Goal: Find specific page/section: Find specific page/section

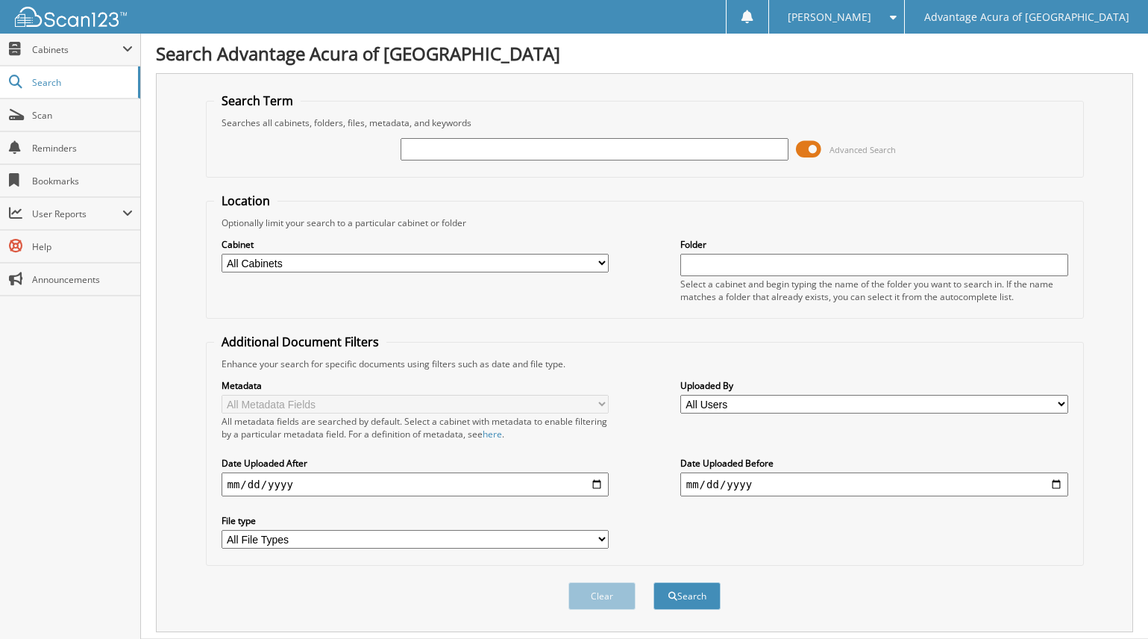
click at [445, 148] on input "text" at bounding box center [595, 149] width 388 height 22
click at [427, 154] on input "text" at bounding box center [595, 149] width 388 height 22
click at [423, 150] on input "text" at bounding box center [595, 149] width 388 height 22
type input "79127"
click at [680, 590] on button "Search" at bounding box center [686, 596] width 67 height 28
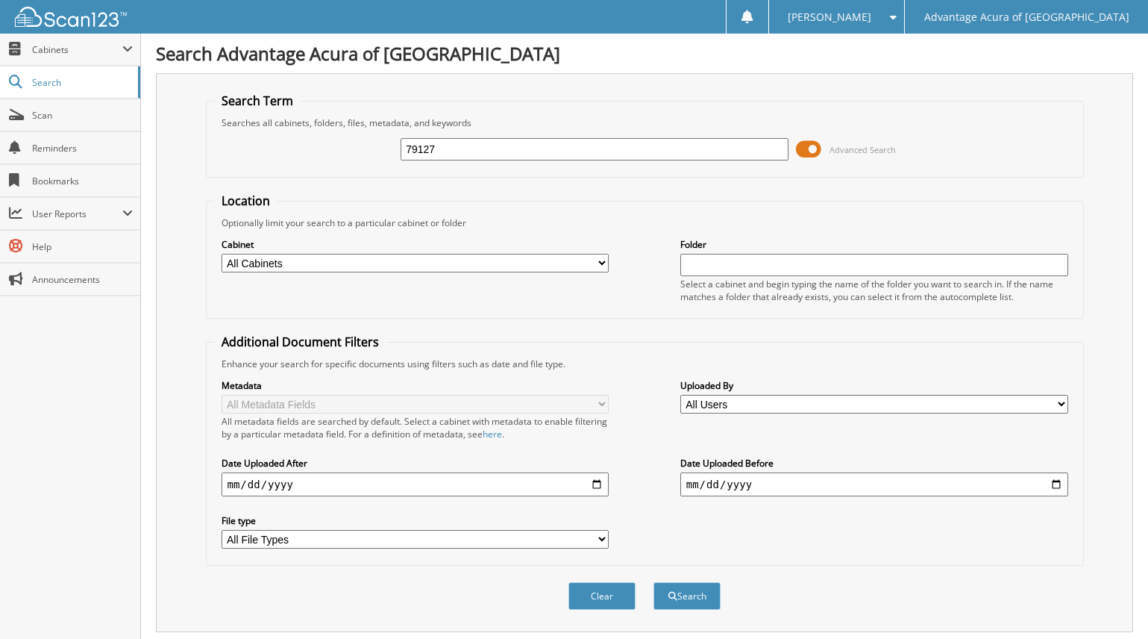
scroll to position [286, 0]
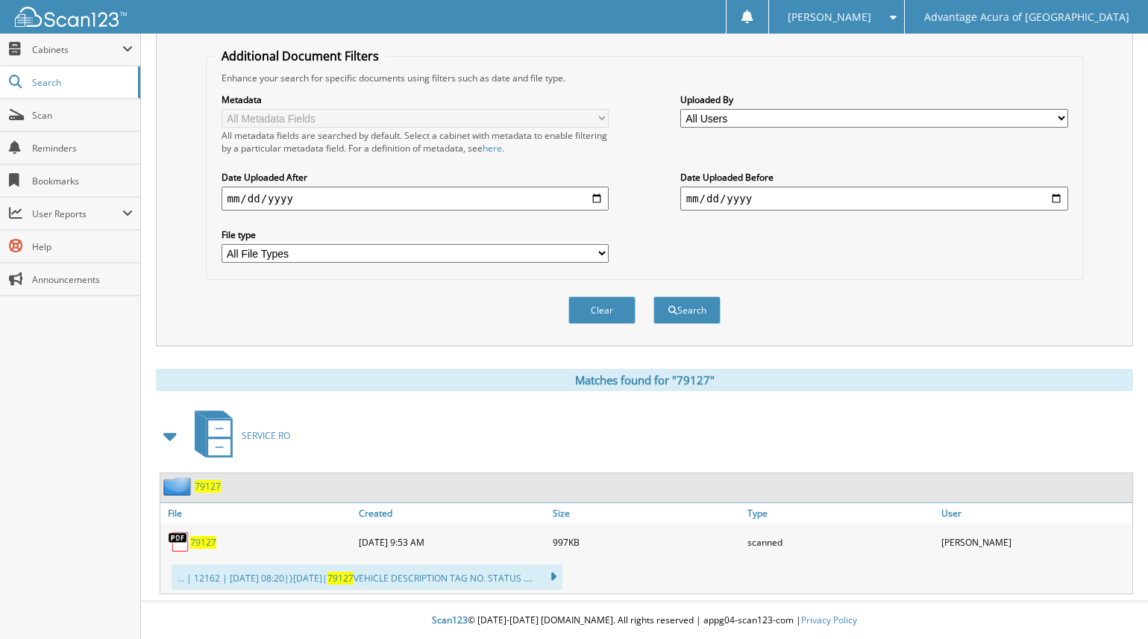
click at [207, 542] on span "79127" at bounding box center [203, 542] width 26 height 13
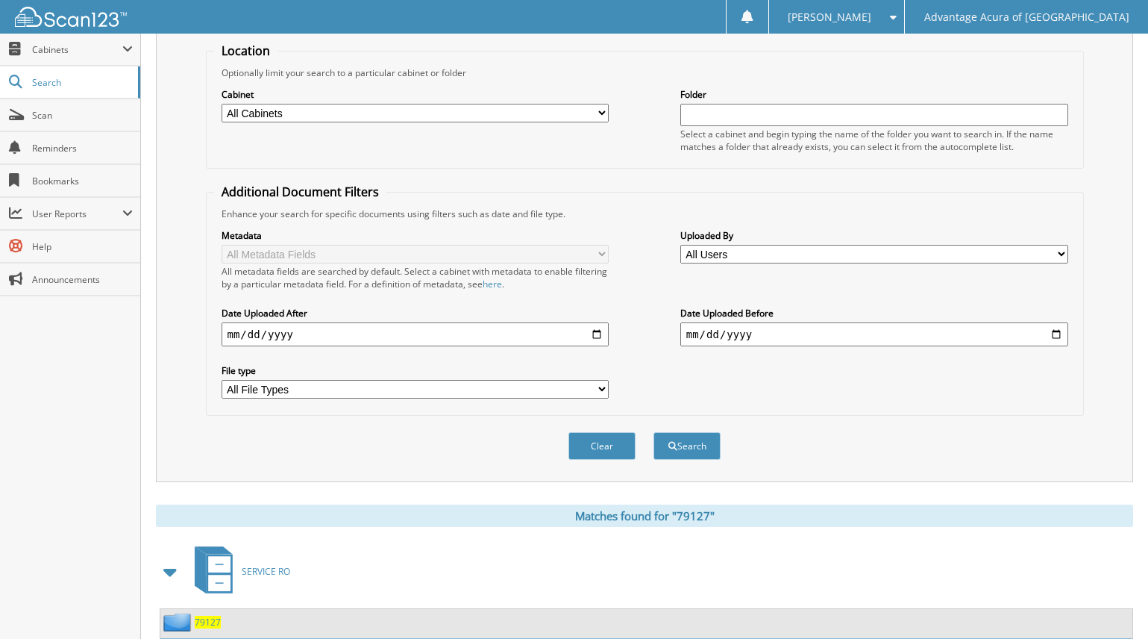
scroll to position [0, 0]
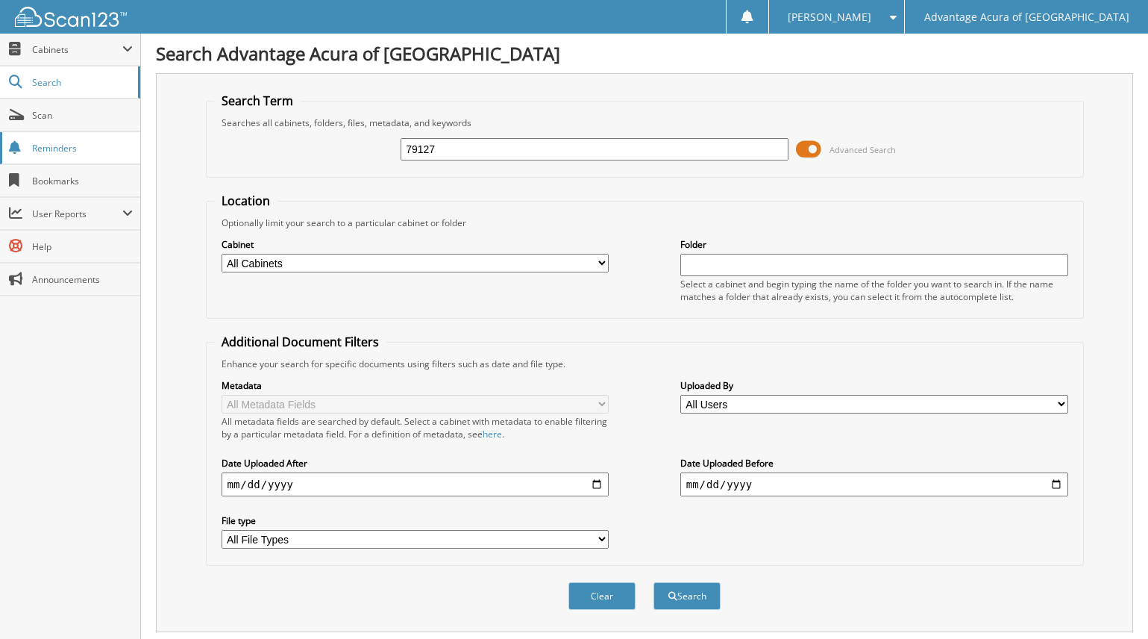
drag, startPoint x: 467, startPoint y: 151, endPoint x: 137, endPoint y: 152, distance: 329.7
click at [137, 152] on body "Shirley D. Settings Logout Advantage Acura of Naperville Close Cabinets My Comp…" at bounding box center [574, 462] width 1148 height 924
type input "79136"
click at [686, 595] on button "Search" at bounding box center [686, 596] width 67 height 28
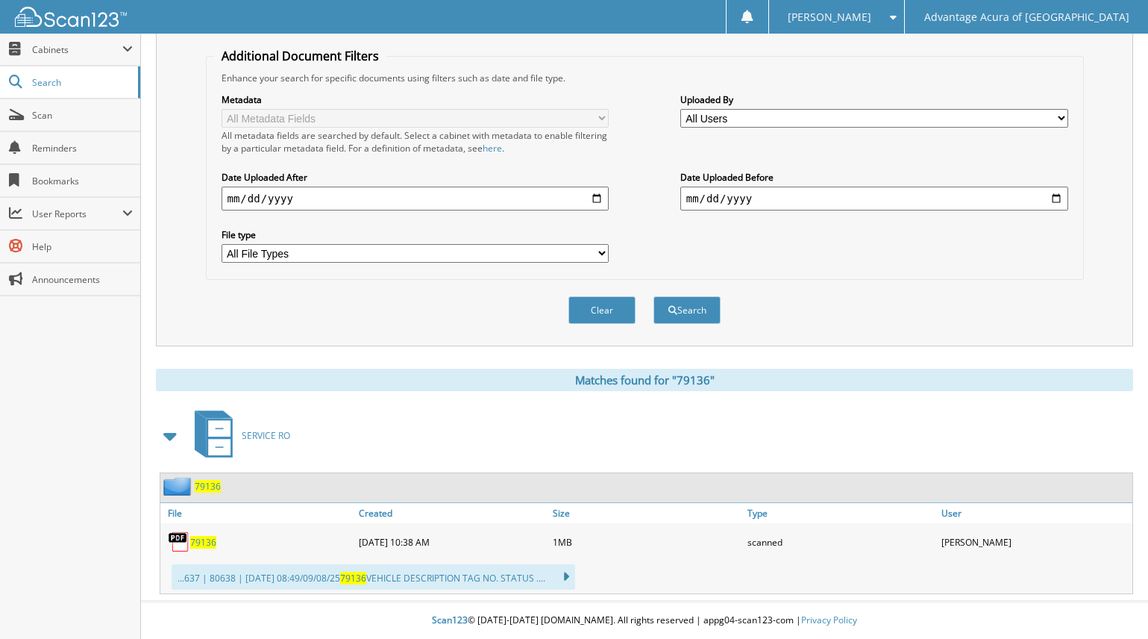
scroll to position [286, 0]
click at [195, 542] on span "79136" at bounding box center [203, 542] width 26 height 13
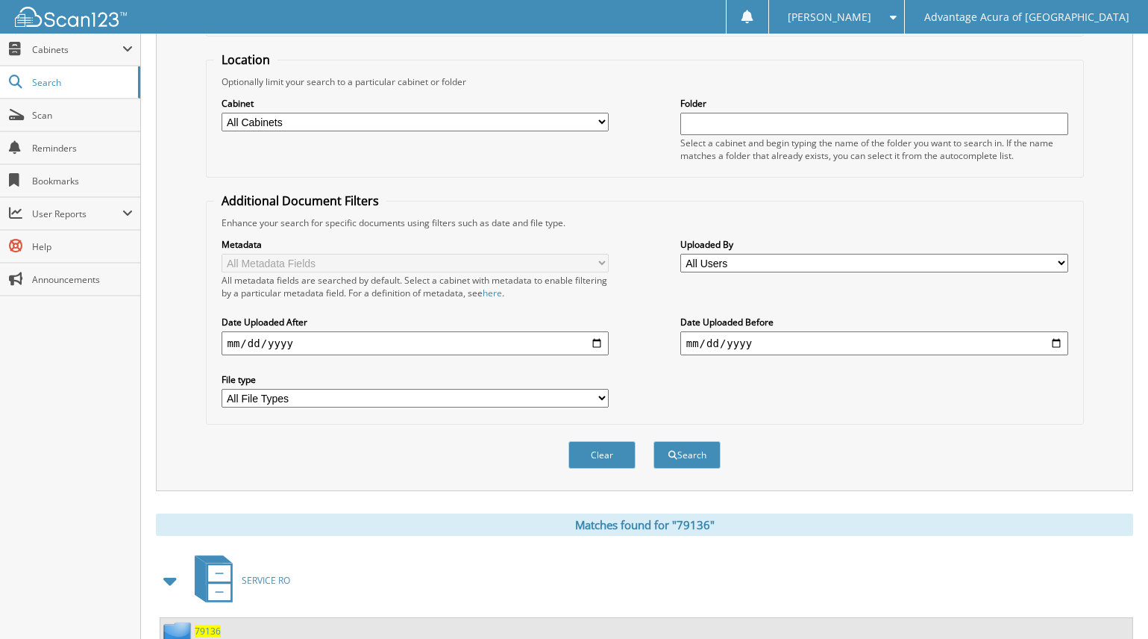
scroll to position [0, 0]
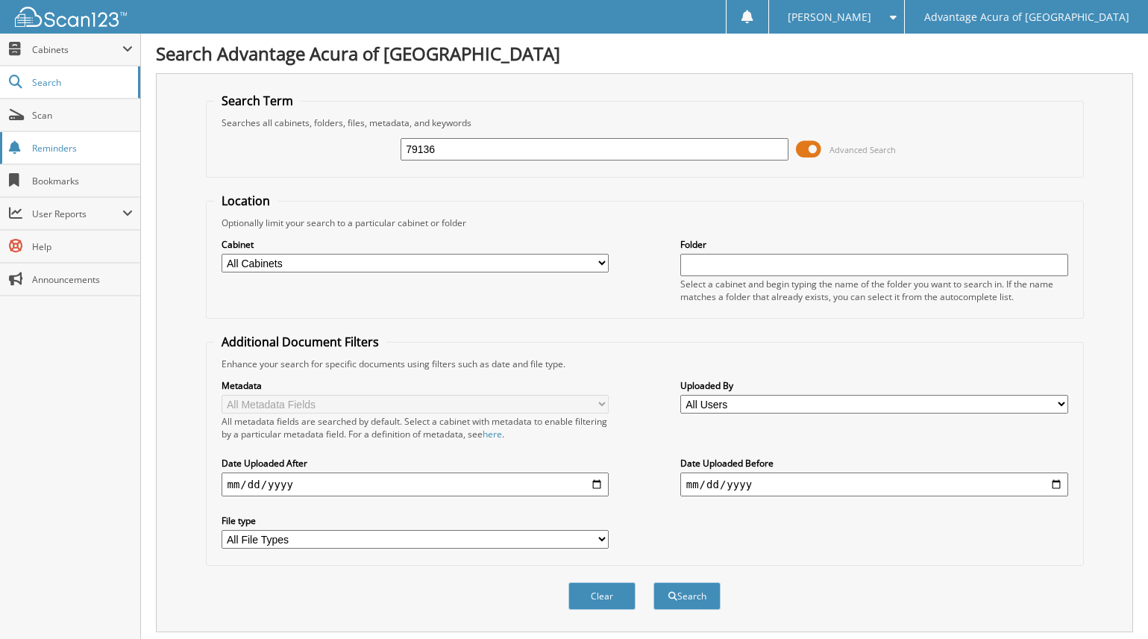
drag, startPoint x: 517, startPoint y: 149, endPoint x: 34, endPoint y: 141, distance: 482.7
click at [34, 141] on body "Shirley D. Settings Logout Advantage Acura of Naperville Close Cabinets My Comp…" at bounding box center [574, 462] width 1148 height 924
type input "79156"
click at [684, 597] on button "Search" at bounding box center [686, 596] width 67 height 28
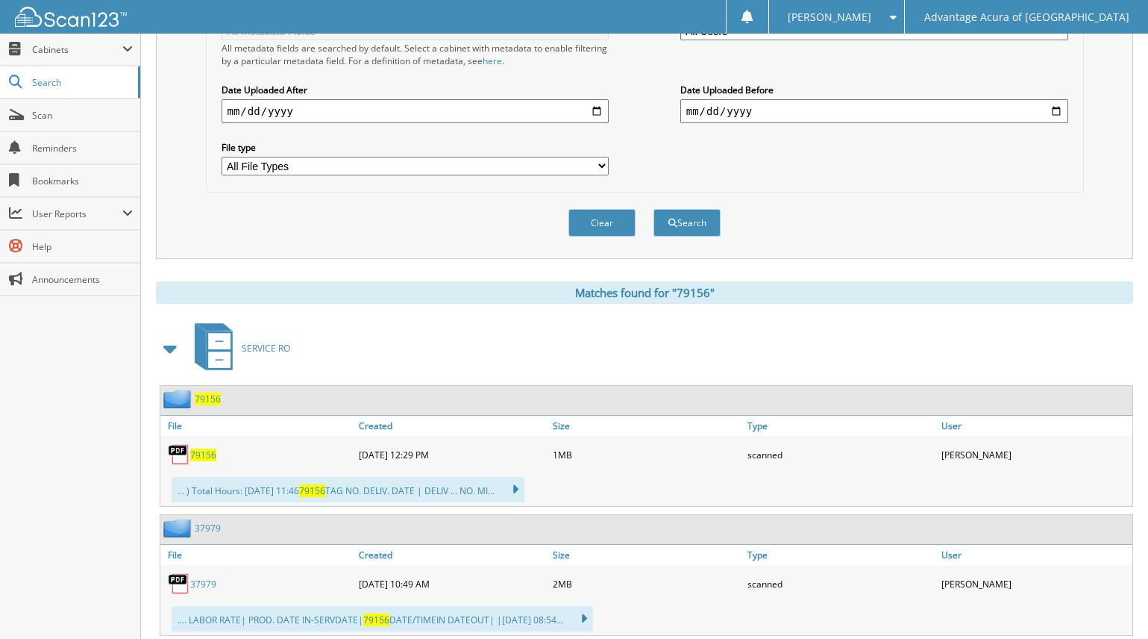
scroll to position [597, 0]
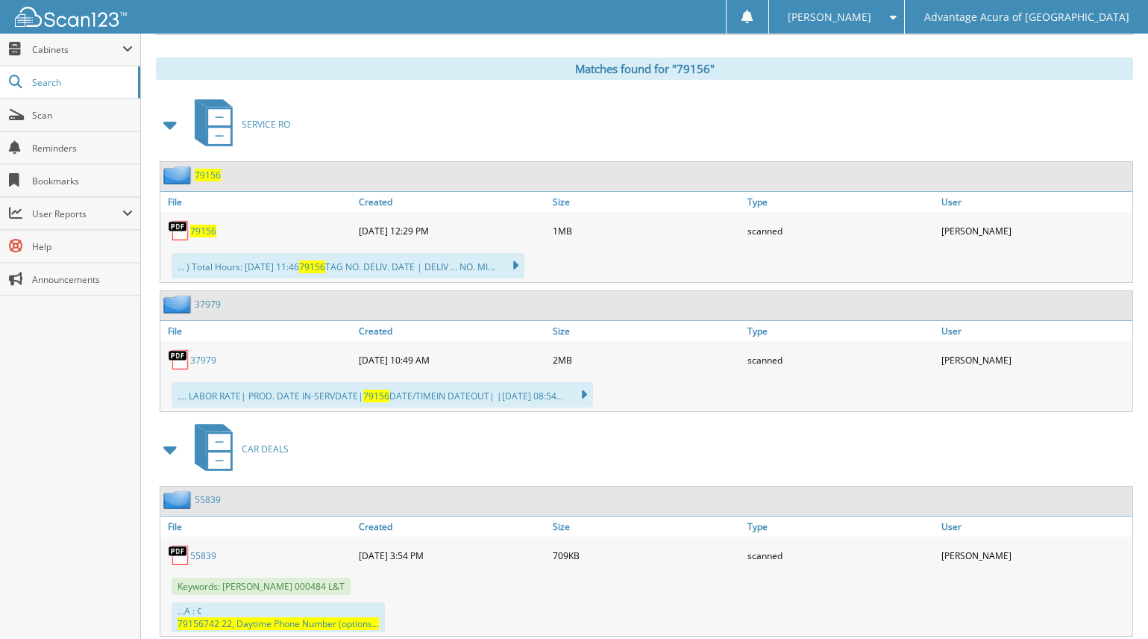
click at [204, 236] on span "79156" at bounding box center [203, 231] width 26 height 13
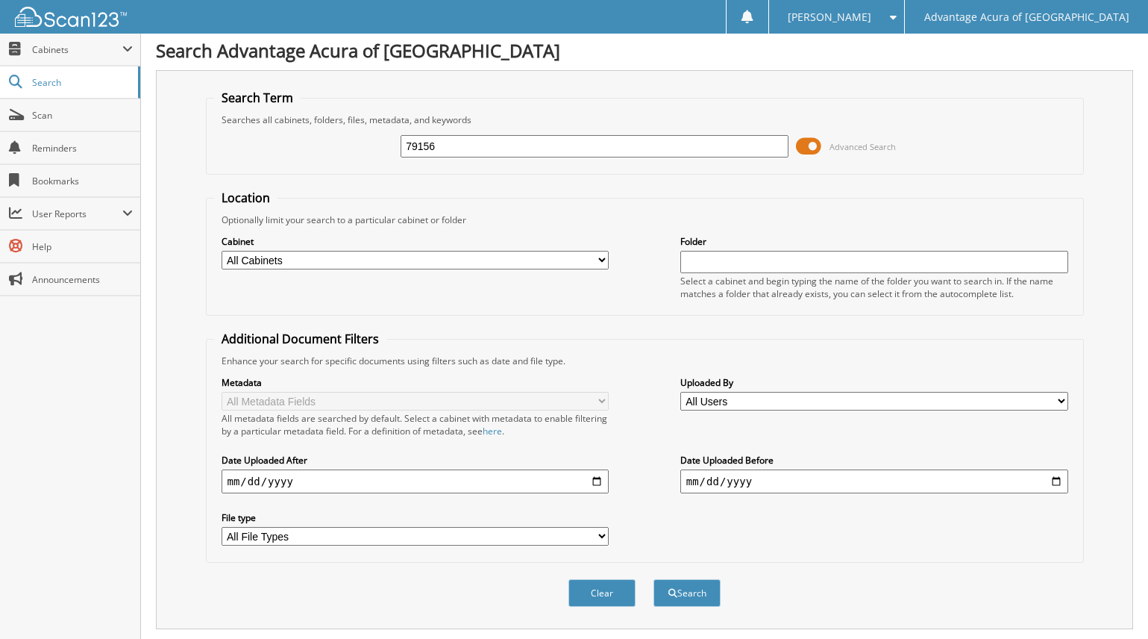
scroll to position [0, 0]
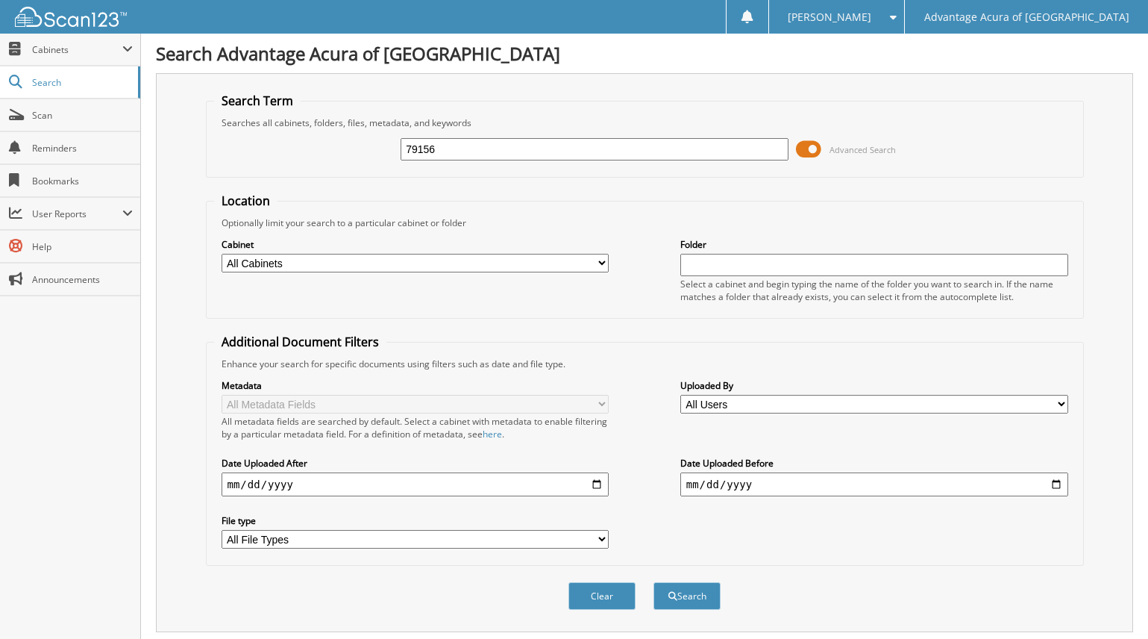
drag, startPoint x: 475, startPoint y: 148, endPoint x: -148, endPoint y: 148, distance: 622.9
type input "79163"
click at [694, 592] on button "Search" at bounding box center [686, 596] width 67 height 28
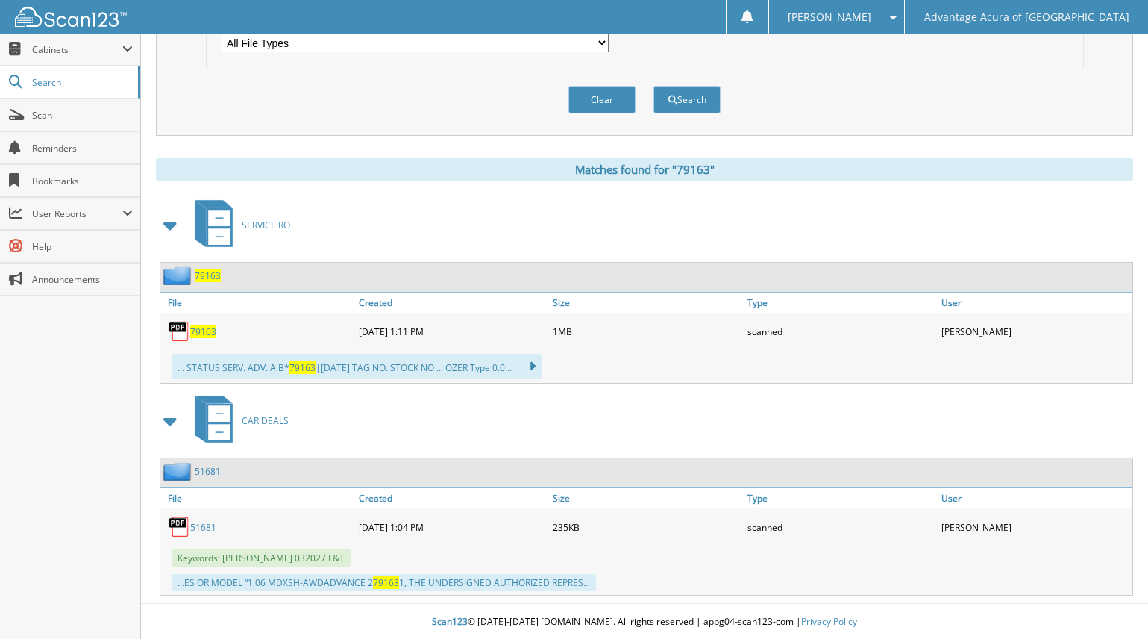
scroll to position [498, 0]
click at [204, 327] on span "79163" at bounding box center [203, 330] width 26 height 13
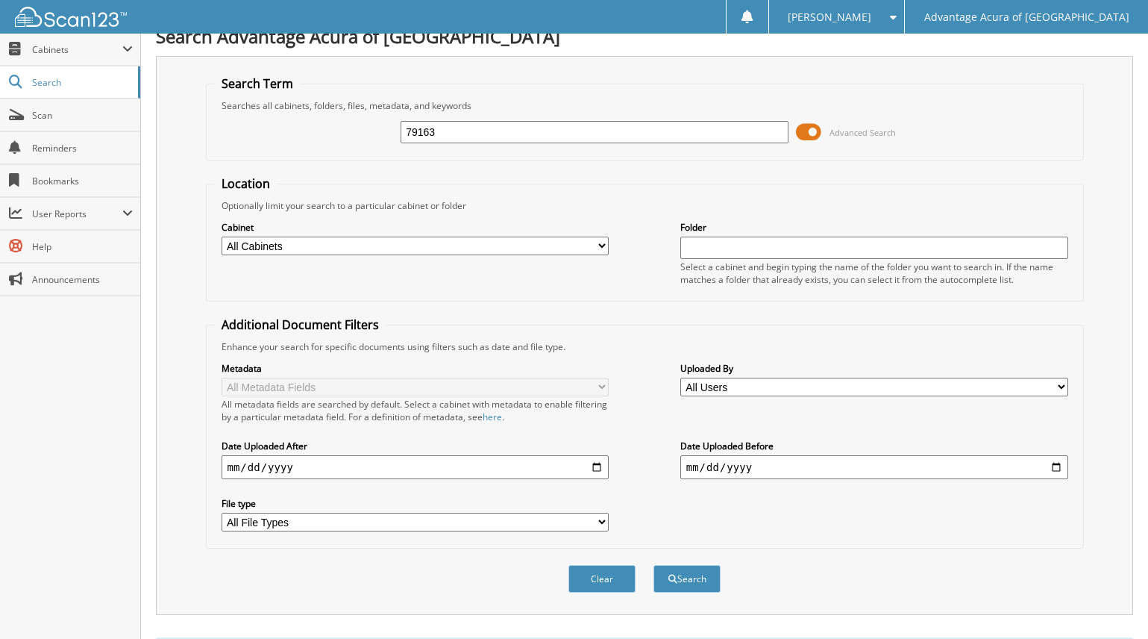
scroll to position [0, 0]
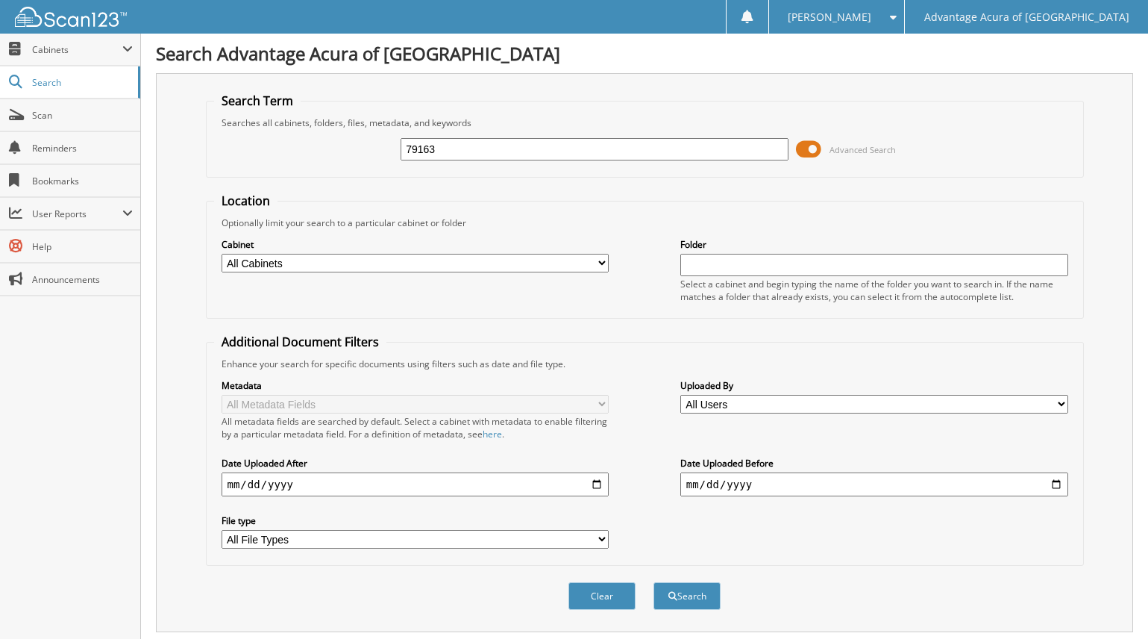
drag, startPoint x: 457, startPoint y: 151, endPoint x: 207, endPoint y: 164, distance: 249.5
click at [207, 164] on fieldset "Search Term Searches all cabinets, folders, files, metadata, and keywords 79163…" at bounding box center [645, 134] width 878 height 85
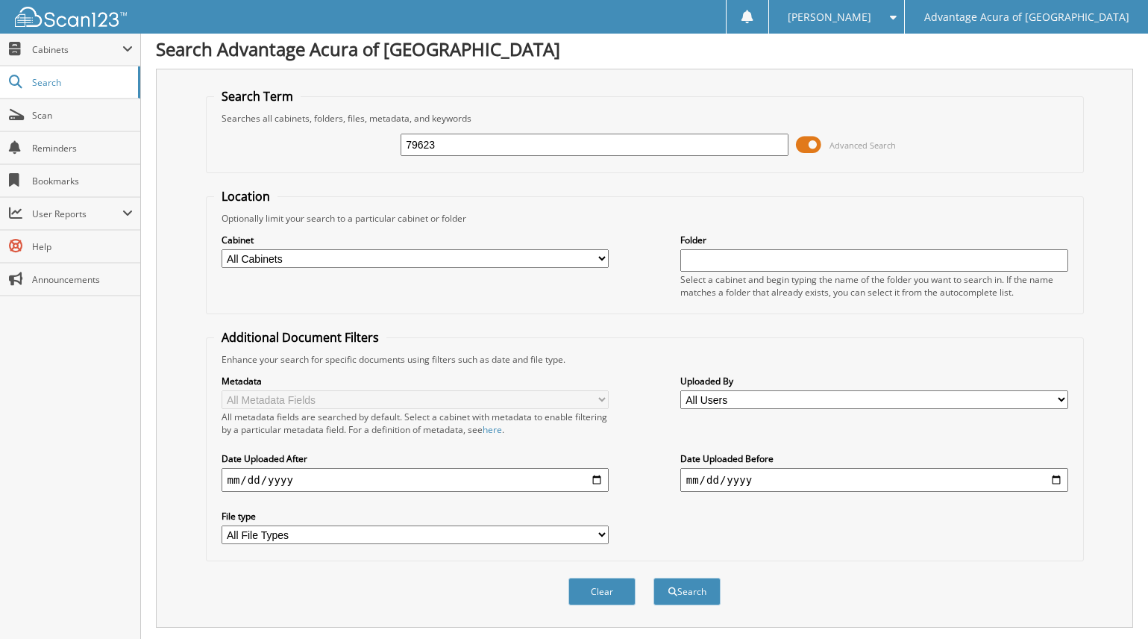
scroll to position [498, 0]
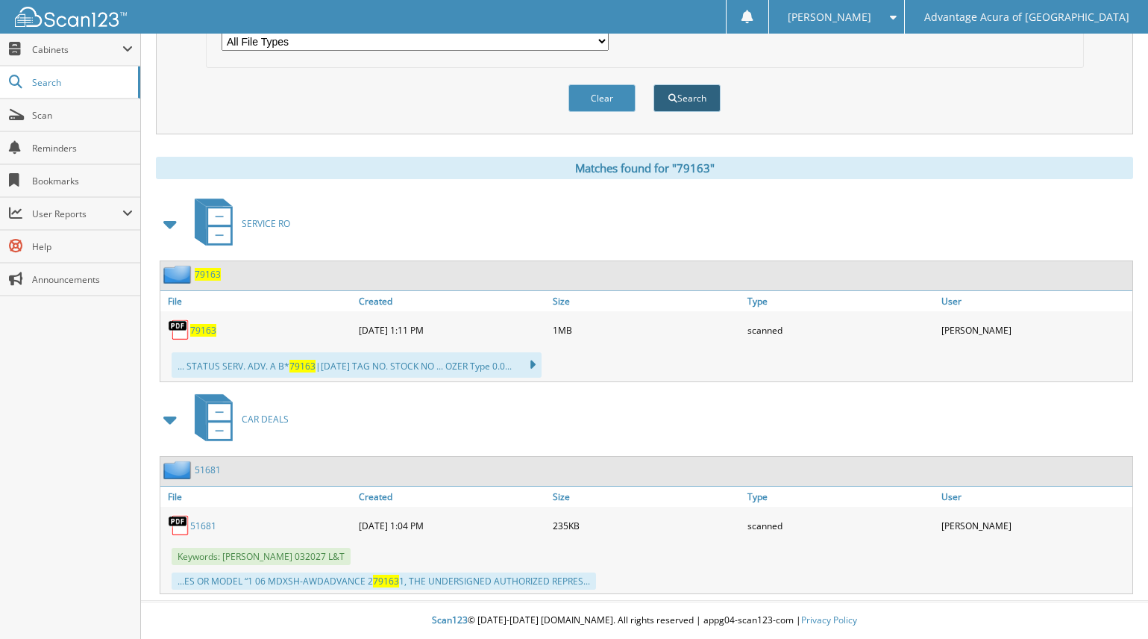
type input "79623"
click at [683, 101] on button "Search" at bounding box center [686, 98] width 67 height 28
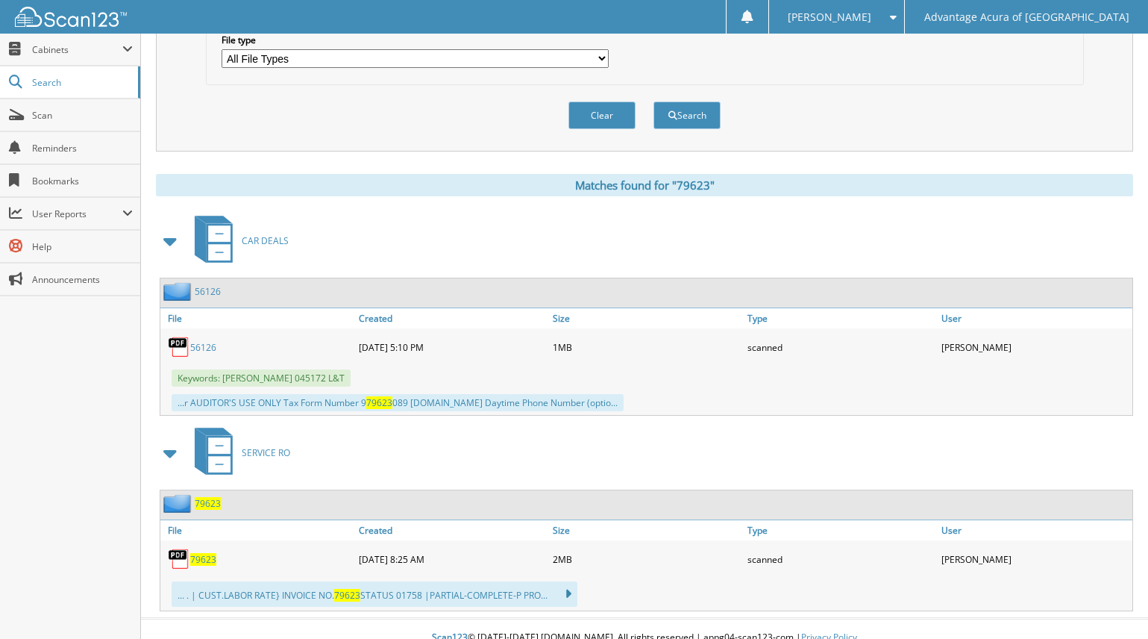
scroll to position [498, 0]
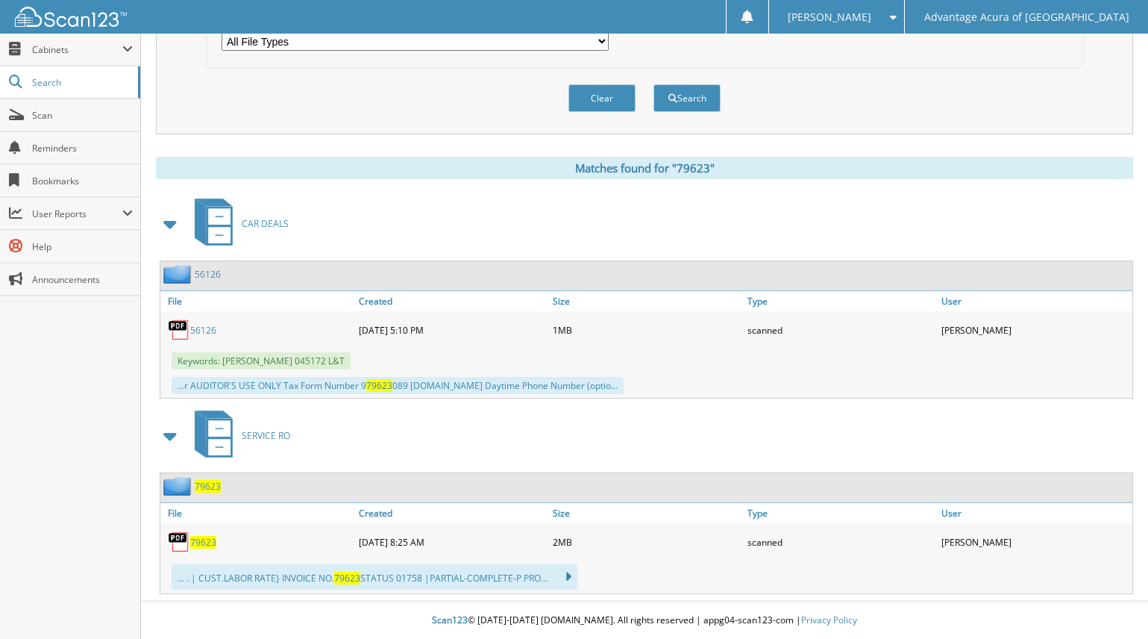
click at [211, 544] on span "79623" at bounding box center [203, 542] width 26 height 13
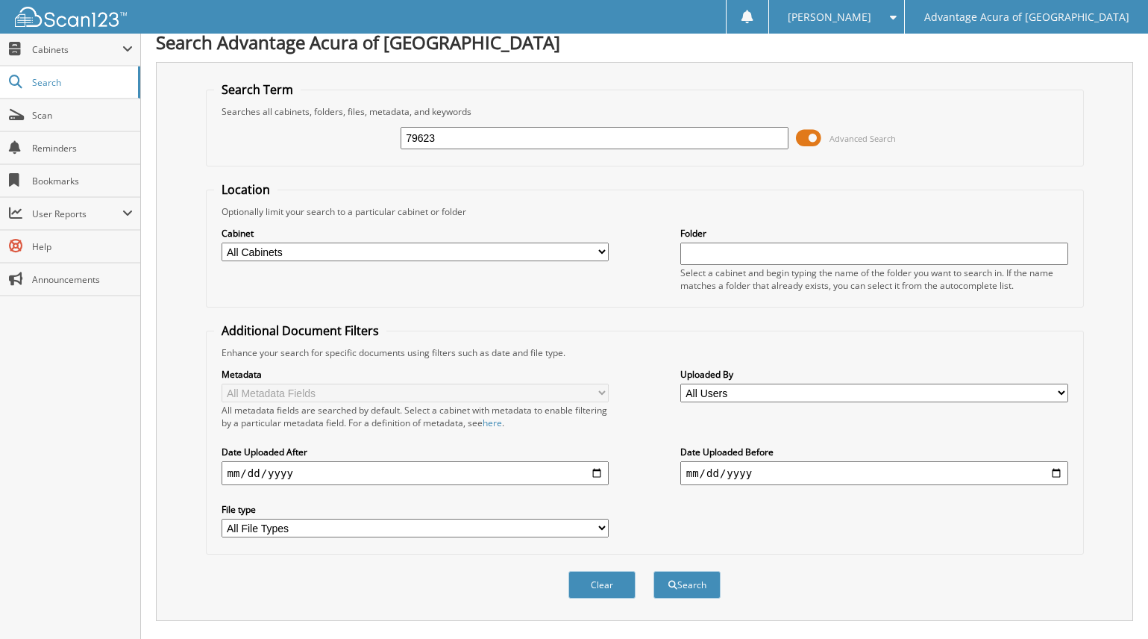
scroll to position [0, 0]
